Goal: Task Accomplishment & Management: Use online tool/utility

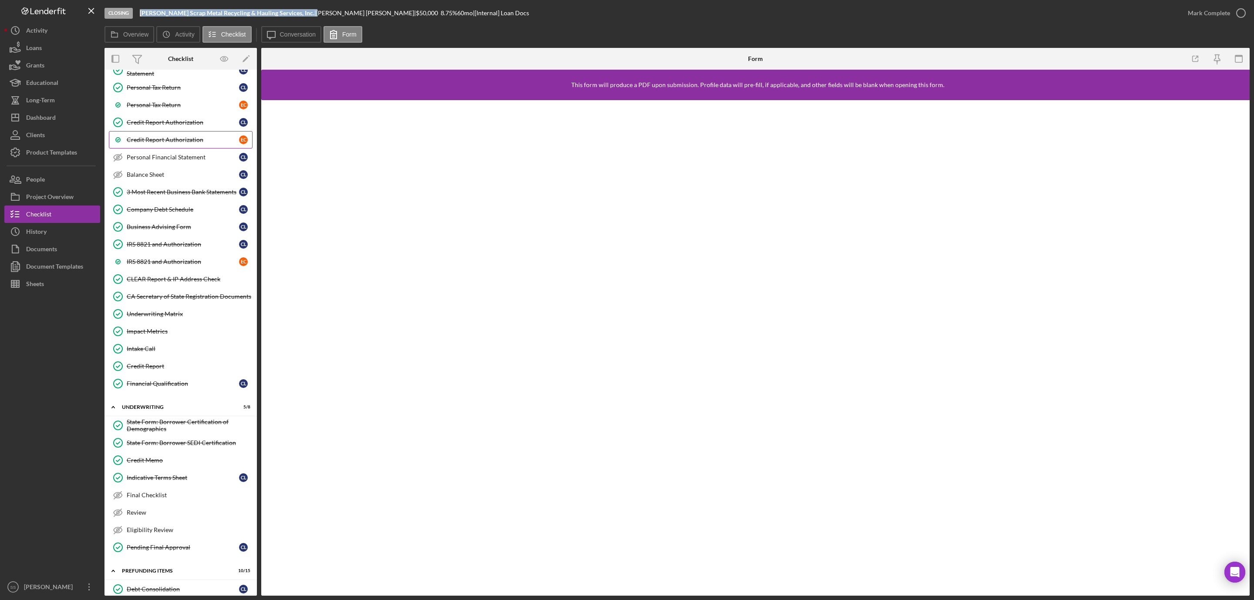
scroll to position [132, 0]
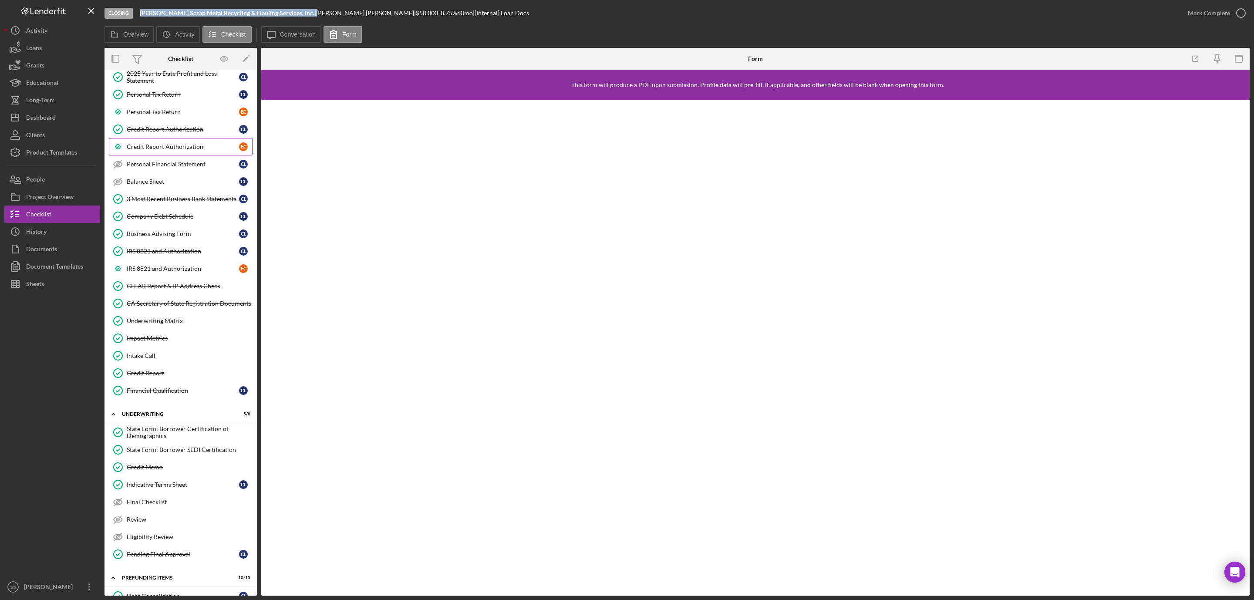
click at [185, 150] on div "Credit Report Authorization" at bounding box center [183, 146] width 112 height 7
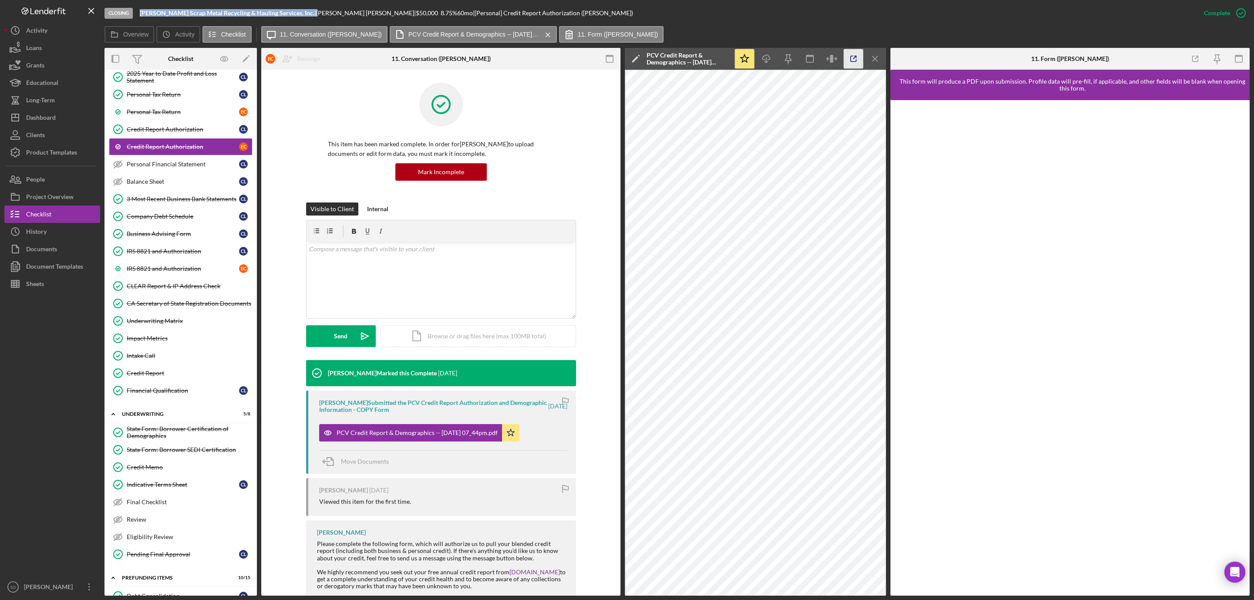
click at [848, 57] on icon "button" at bounding box center [854, 59] width 20 height 20
